Goal: Task Accomplishment & Management: Use online tool/utility

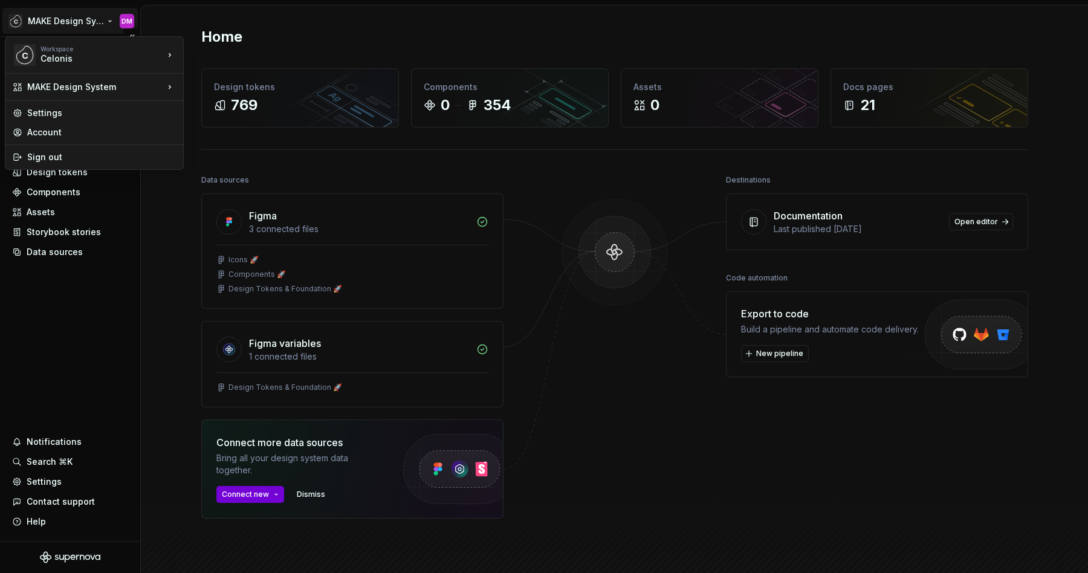
click at [74, 28] on html "MAKE Design System DM Home Documentation Analytics Code automation Design syste…" at bounding box center [544, 286] width 1088 height 573
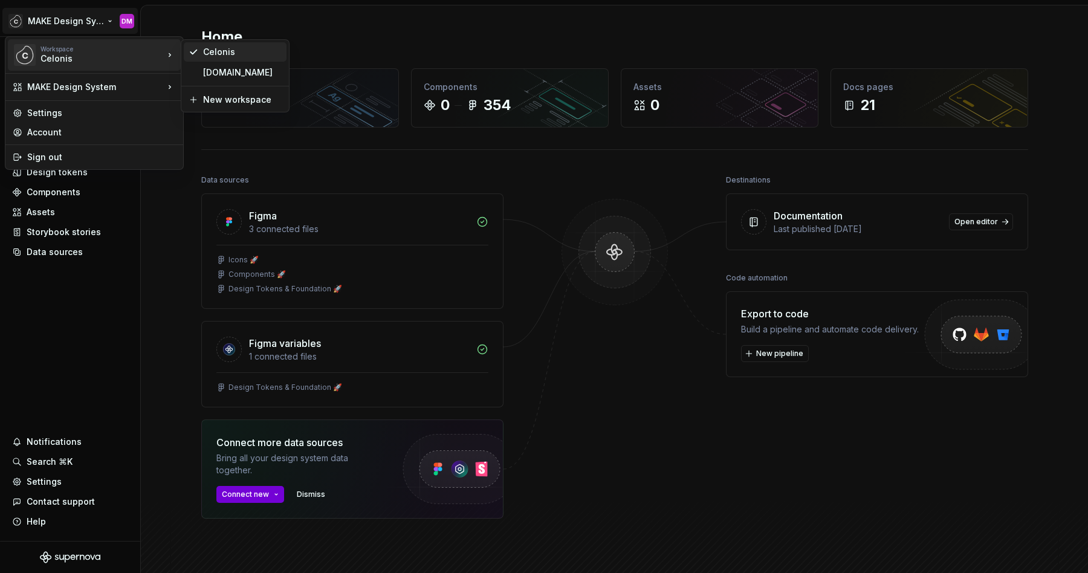
click at [218, 60] on div "Celonis" at bounding box center [235, 51] width 103 height 19
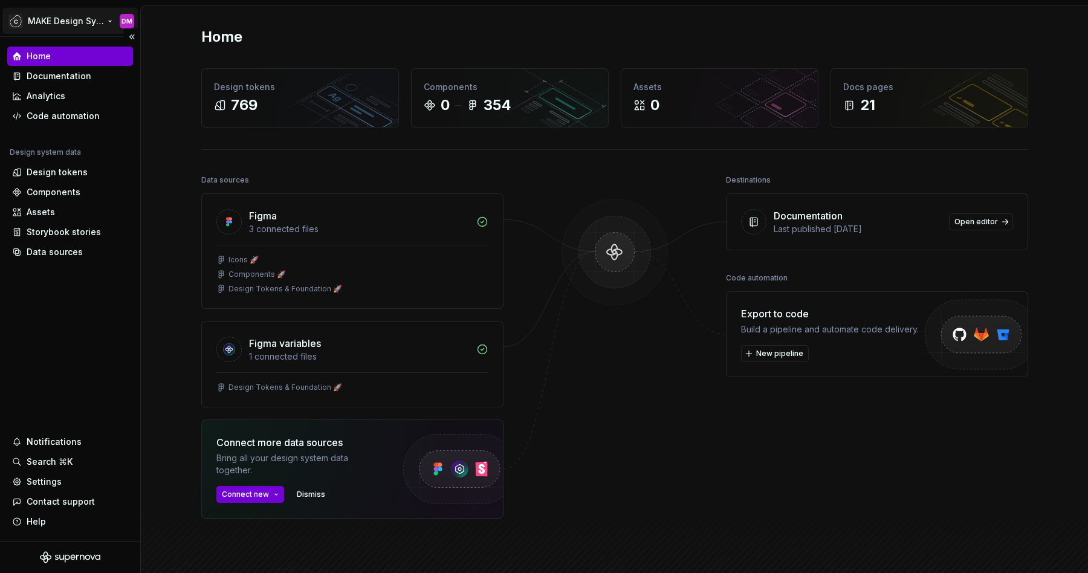
click at [56, 23] on html "MAKE Design System DM Home Documentation Analytics Code automation Design syste…" at bounding box center [544, 286] width 1088 height 573
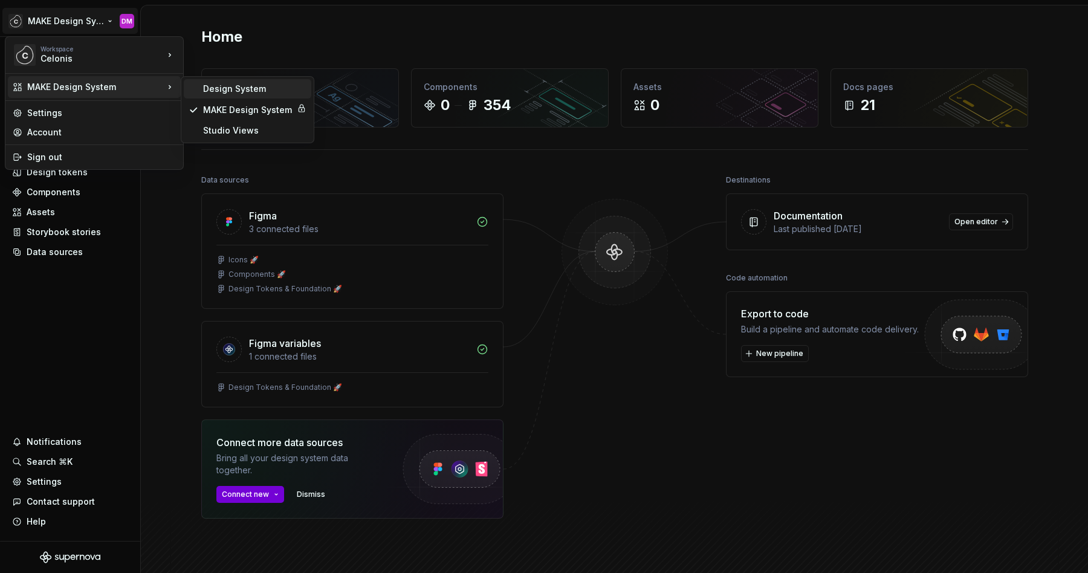
click at [219, 92] on div "Design System" at bounding box center [254, 89] width 103 height 12
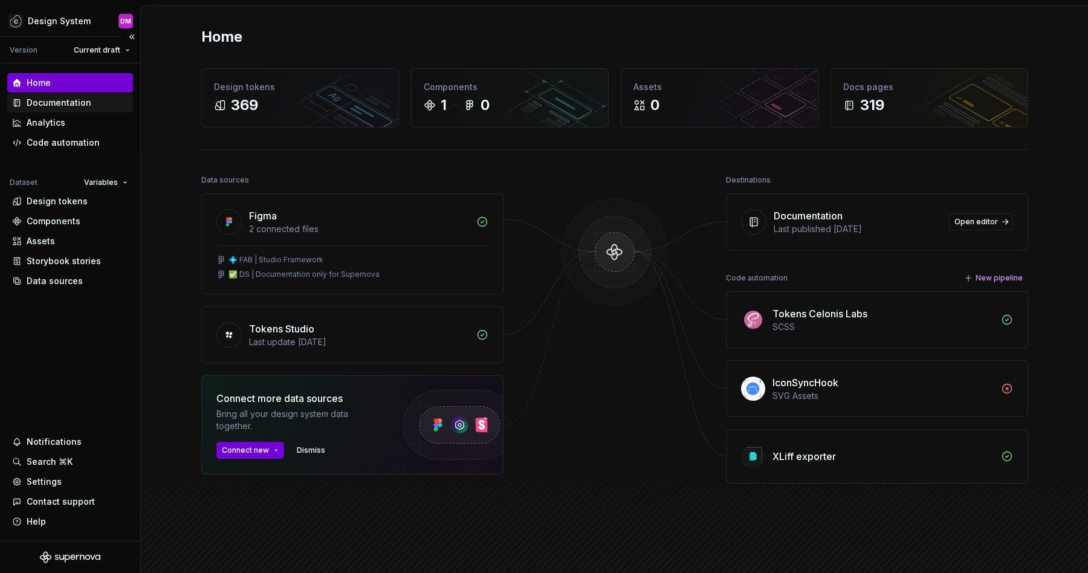
click at [77, 106] on div "Documentation" at bounding box center [59, 103] width 65 height 12
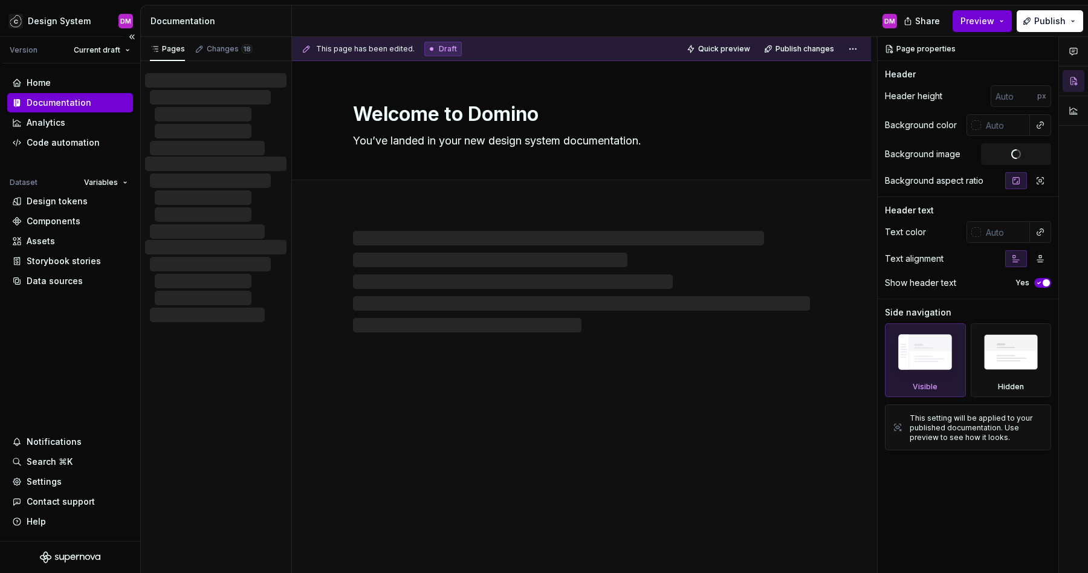
type textarea "*"
type textarea "Celonis DS"
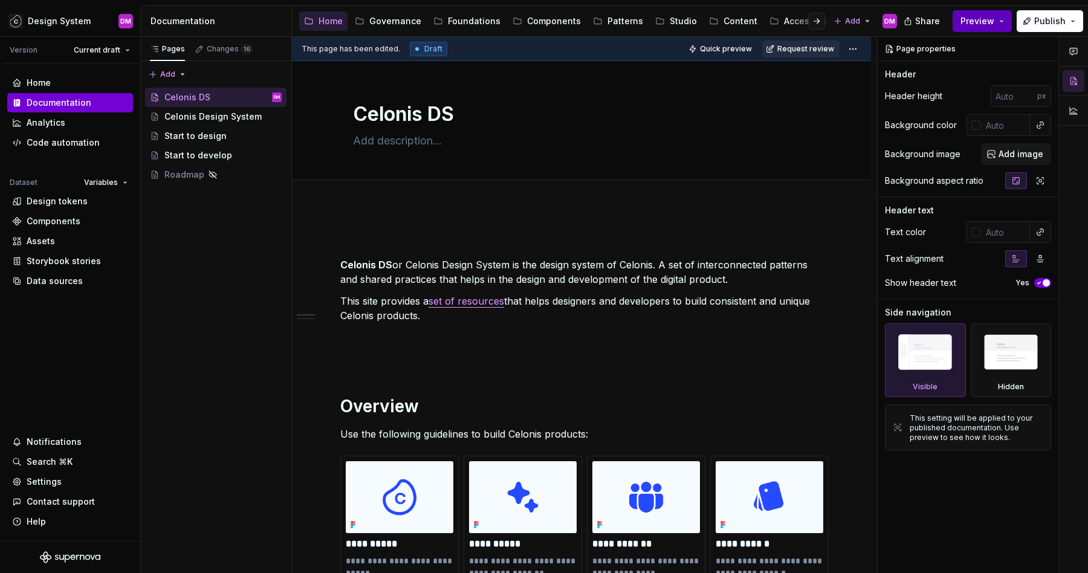
click at [989, 24] on span "Preview" at bounding box center [977, 21] width 34 height 12
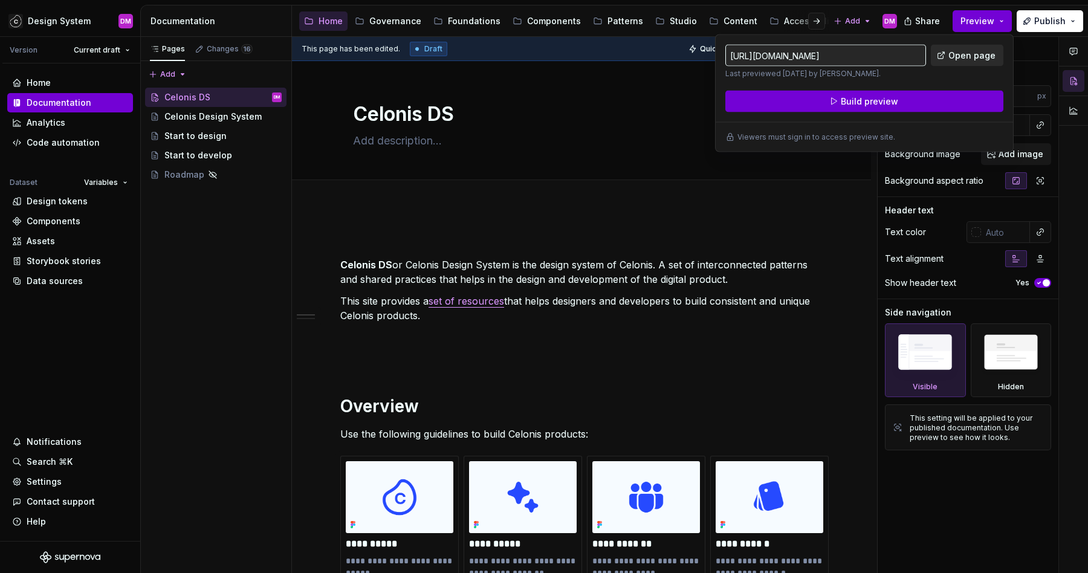
click at [947, 56] on link "Open page" at bounding box center [967, 56] width 73 height 22
type textarea "*"
